Goal: Download file/media

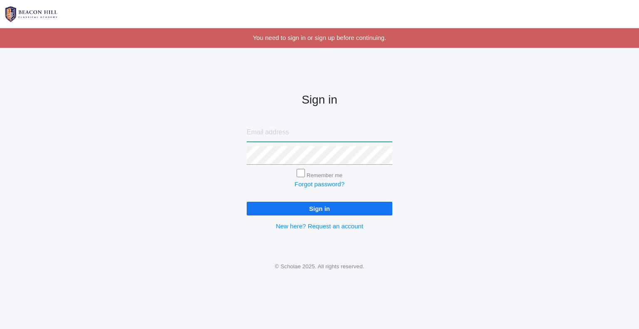
type input "sandyv828@gmail.com"
click at [298, 214] on input "Sign in" at bounding box center [320, 209] width 146 height 14
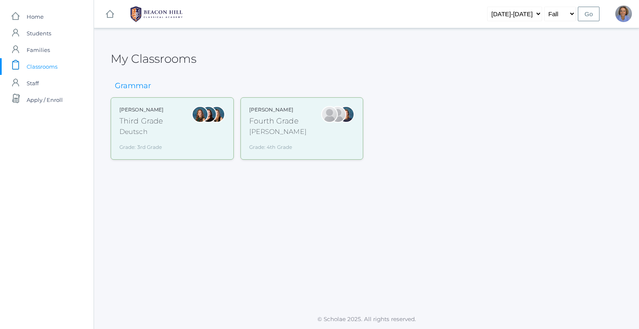
click at [163, 129] on div "[PERSON_NAME] Third Grade Deutsch Grade: 3rd Grade 03LA" at bounding box center [172, 128] width 106 height 45
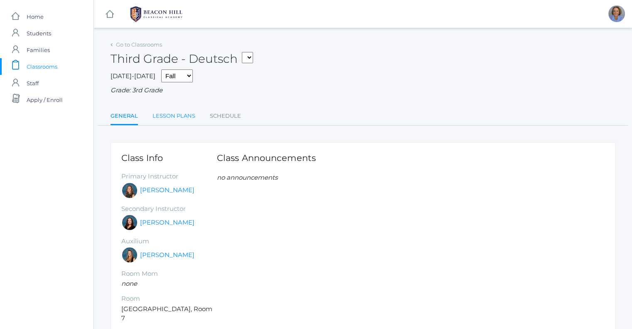
click at [166, 118] on link "Lesson Plans" at bounding box center [174, 116] width 43 height 17
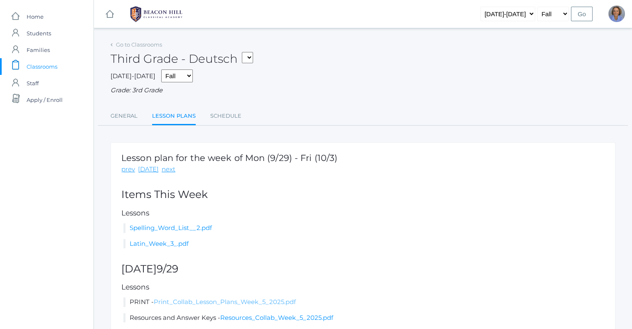
click at [200, 301] on link "Print_Collab_Lesson_Plans_Week_5_2025.pdf" at bounding box center [225, 302] width 142 height 8
